Goal: Information Seeking & Learning: Learn about a topic

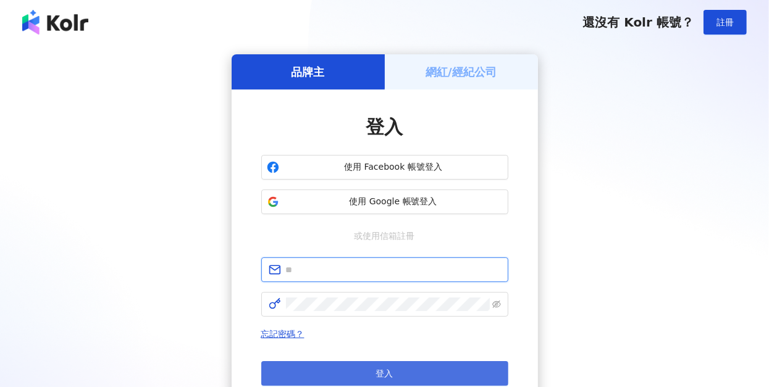
type input "**********"
click at [370, 371] on button "登入" at bounding box center [384, 373] width 247 height 25
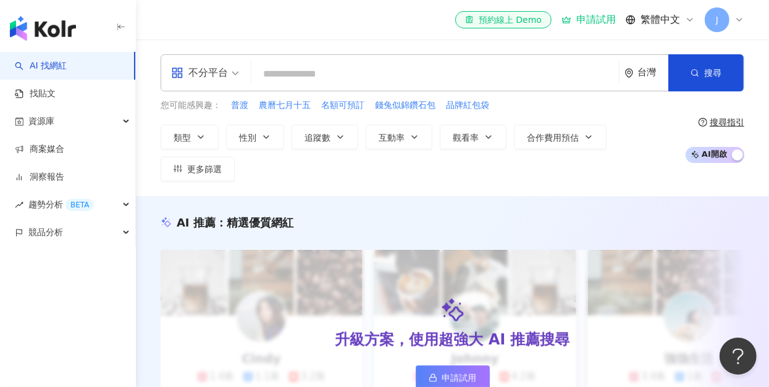
click at [741, 20] on icon at bounding box center [740, 20] width 10 height 10
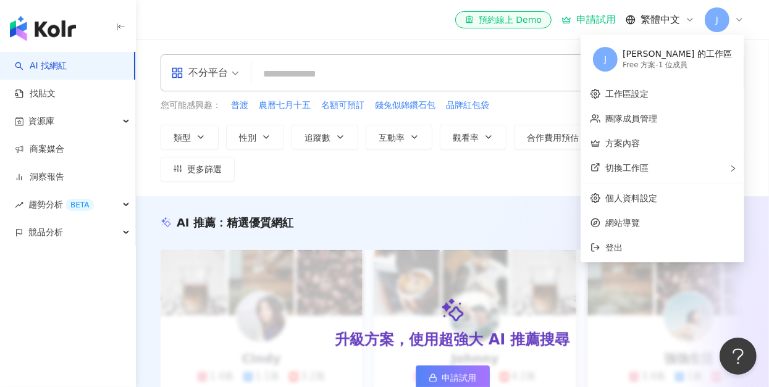
click at [741, 20] on icon at bounding box center [740, 20] width 10 height 10
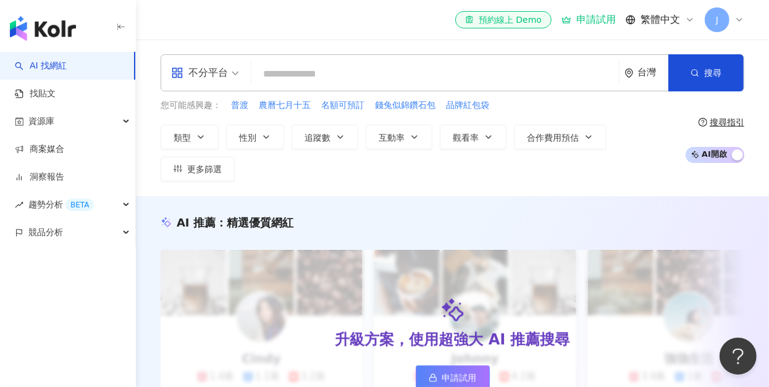
click at [743, 20] on icon at bounding box center [740, 20] width 10 height 10
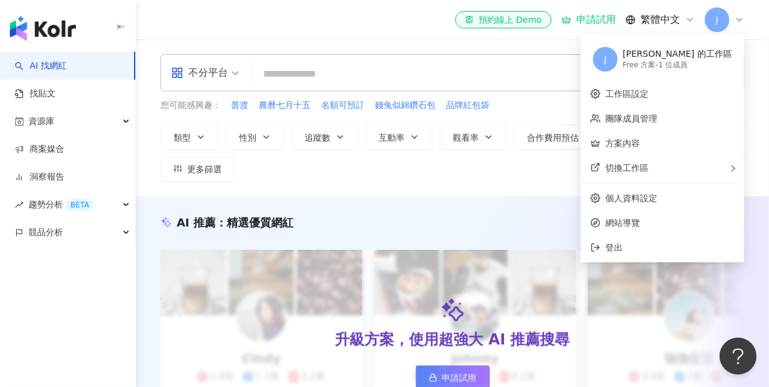
click at [701, 63] on div "Free 方案 - 1 位成員" at bounding box center [677, 65] width 109 height 11
click at [695, 167] on div "切換工作區" at bounding box center [662, 168] width 159 height 25
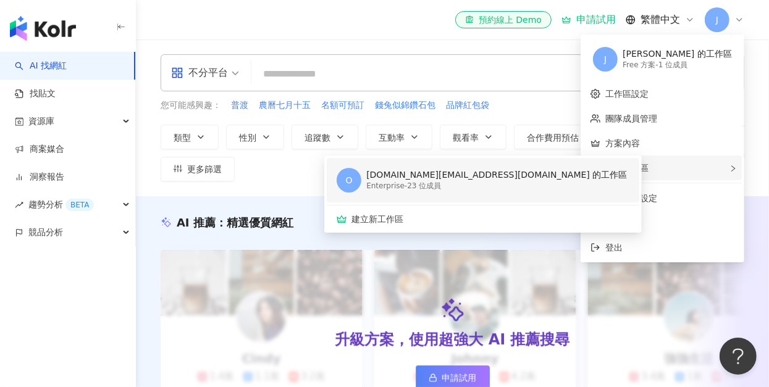
click at [515, 177] on div "OMG.Select@omnicommediagroup.com 的工作區" at bounding box center [496, 175] width 261 height 12
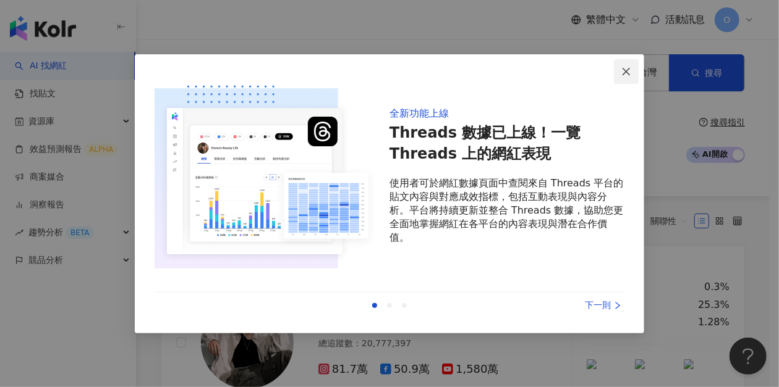
click at [628, 73] on icon "close" at bounding box center [626, 72] width 10 height 10
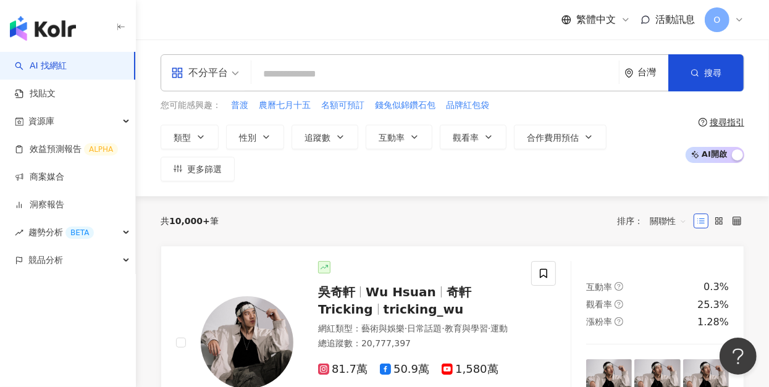
click at [478, 83] on input "search" at bounding box center [435, 73] width 358 height 23
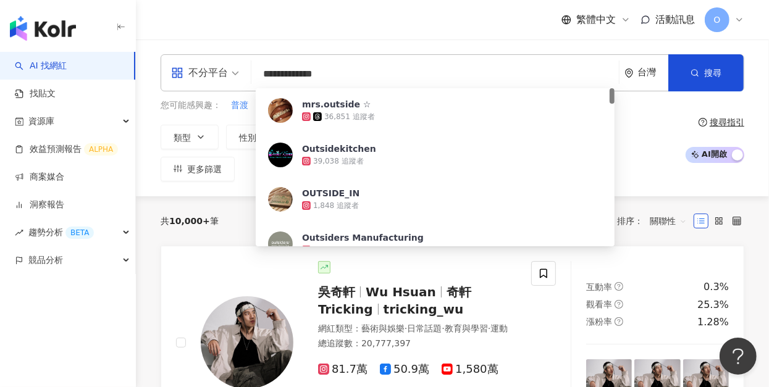
type input "**********"
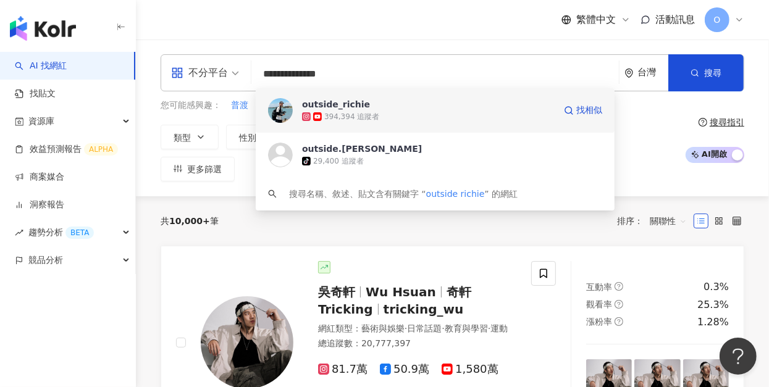
click at [386, 109] on span "outside_richie" at bounding box center [428, 104] width 253 height 12
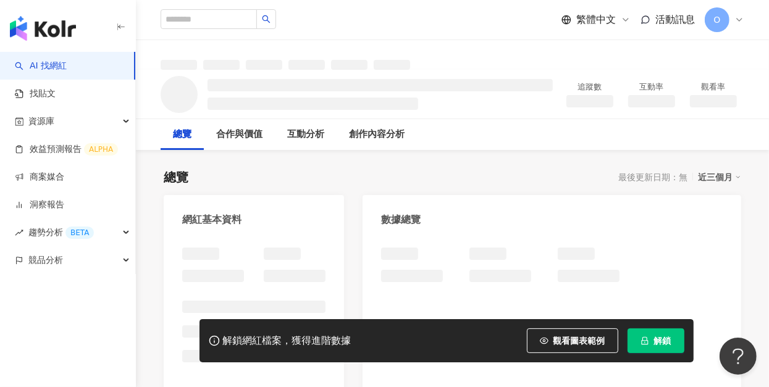
click at [651, 337] on button "解鎖" at bounding box center [656, 341] width 57 height 25
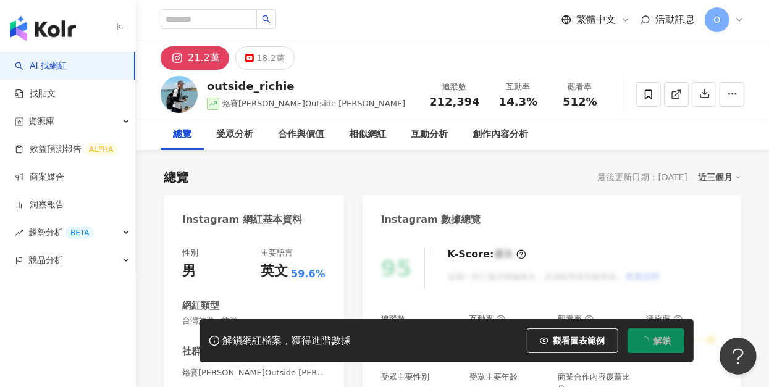
click at [121, 25] on icon "button" at bounding box center [121, 27] width 10 height 10
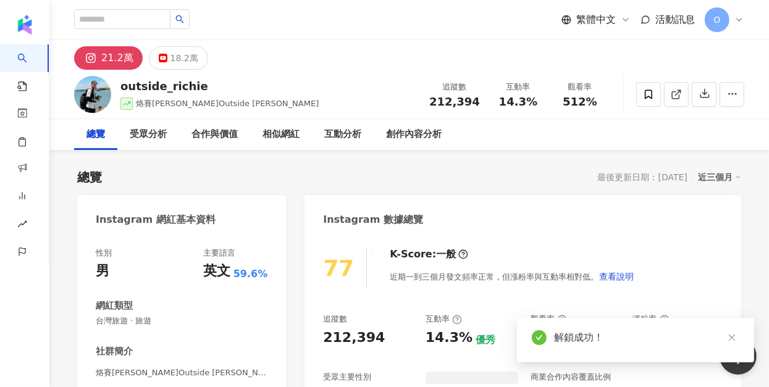
click at [536, 137] on div "總覽 受眾分析 合作與價值 相似網紅 互動分析 創作內容分析" at bounding box center [409, 134] width 670 height 31
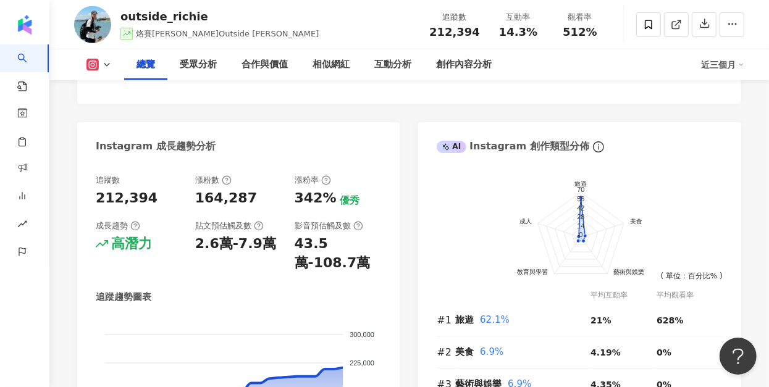
scroll to position [659, 0]
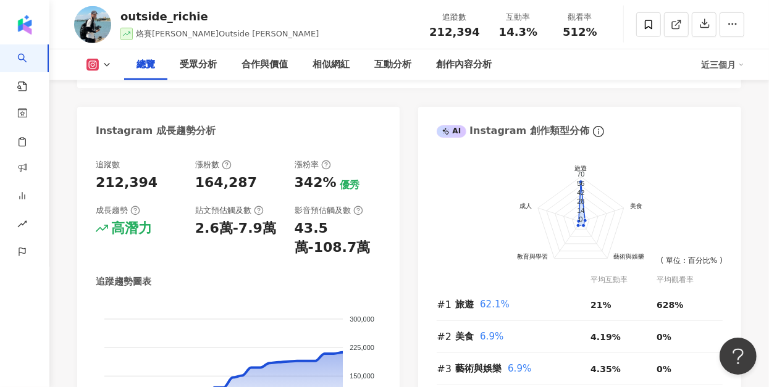
click at [406, 279] on div "Instagram 網紅基本資料 性別 男 主要語言 英文 59.6% 網紅類型 台灣旅遊 · 旅遊 社群簡介 烙賽[PERSON_NAME]Outside …" at bounding box center [409, 16] width 664 height 959
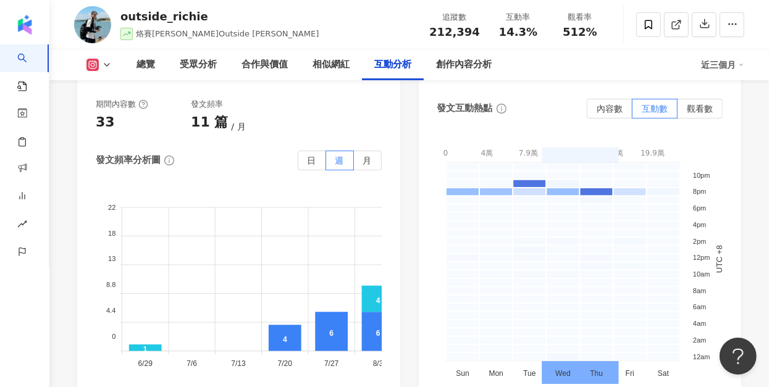
scroll to position [0, 210]
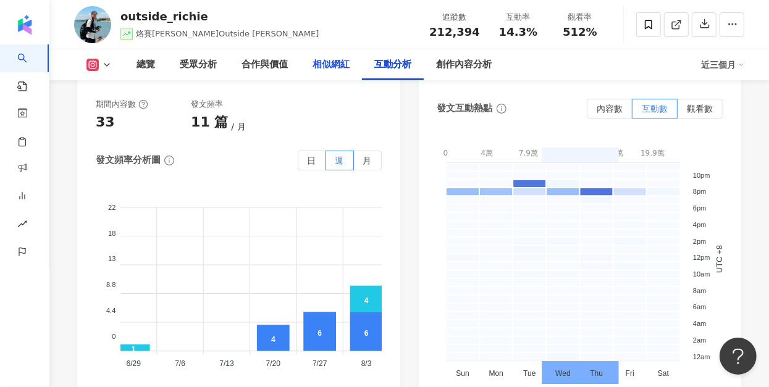
click at [334, 70] on div "相似網紅" at bounding box center [331, 64] width 37 height 15
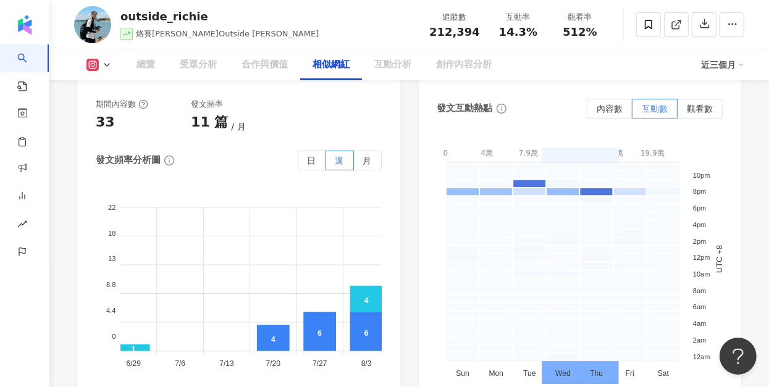
scroll to position [2020, 0]
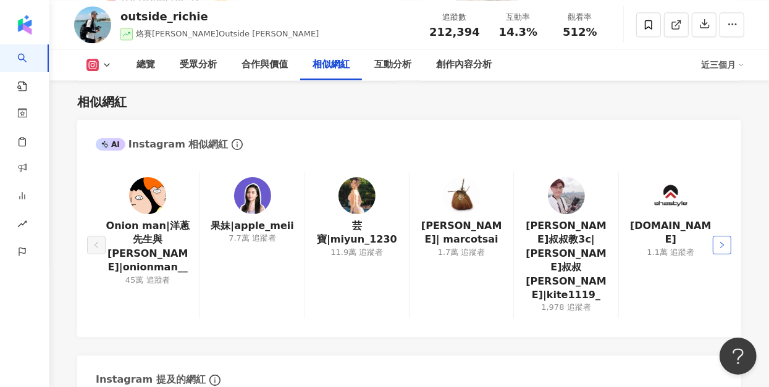
click at [724, 242] on icon "right" at bounding box center [722, 245] width 7 height 7
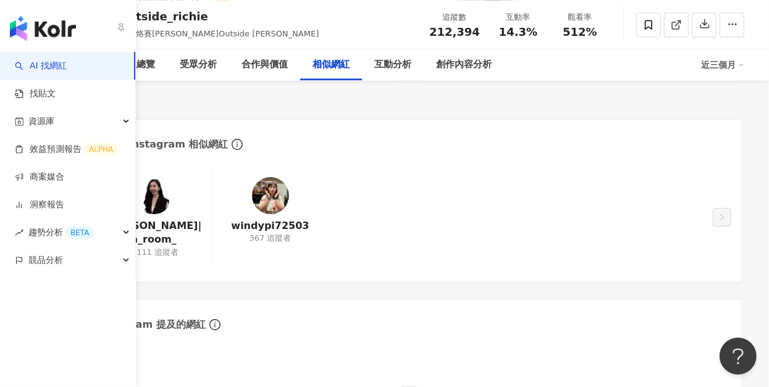
click at [63, 60] on link "AI 找網紅" at bounding box center [41, 66] width 52 height 12
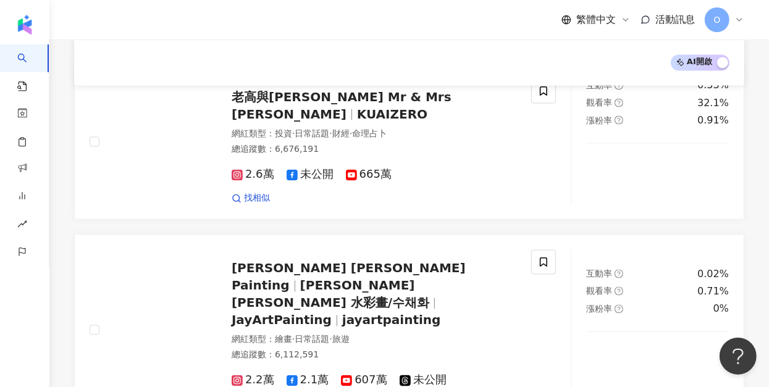
scroll to position [1598, 0]
